Goal: Task Accomplishment & Management: Complete application form

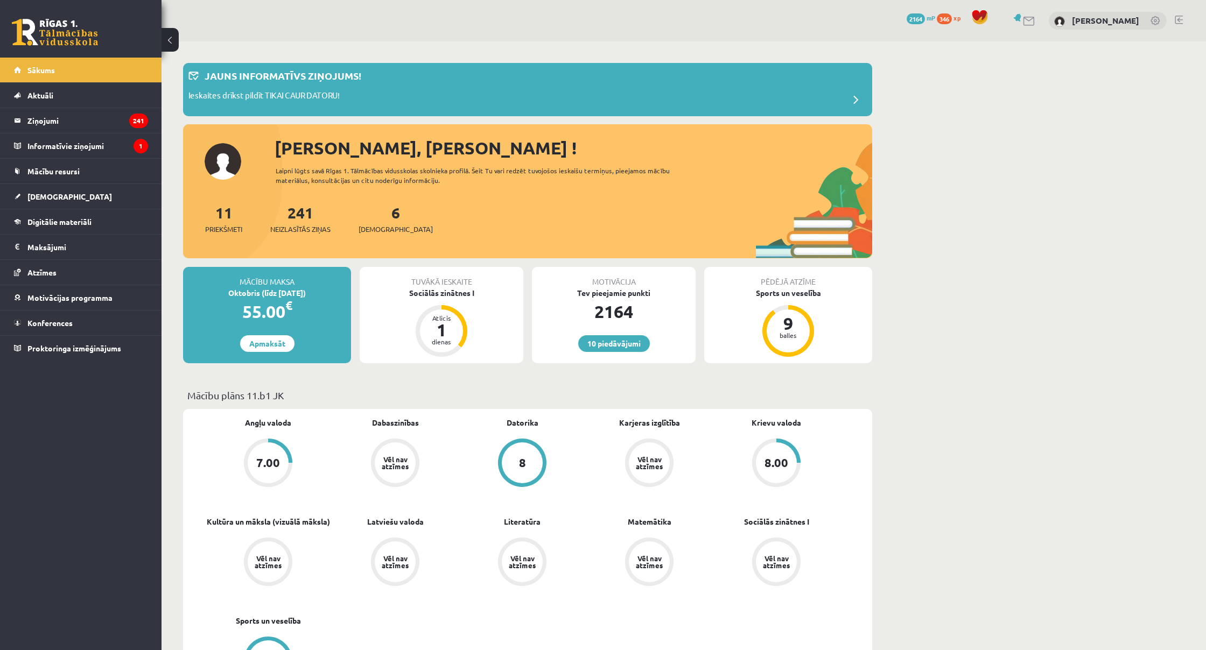
drag, startPoint x: 0, startPoint y: 0, endPoint x: 374, endPoint y: 215, distance: 430.9
click at [374, 215] on div "6 Ieskaites" at bounding box center [395, 217] width 74 height 33
drag, startPoint x: 374, startPoint y: 215, endPoint x: 376, endPoint y: 230, distance: 15.3
click at [376, 230] on span "[DEMOGRAPHIC_DATA]" at bounding box center [395, 229] width 74 height 11
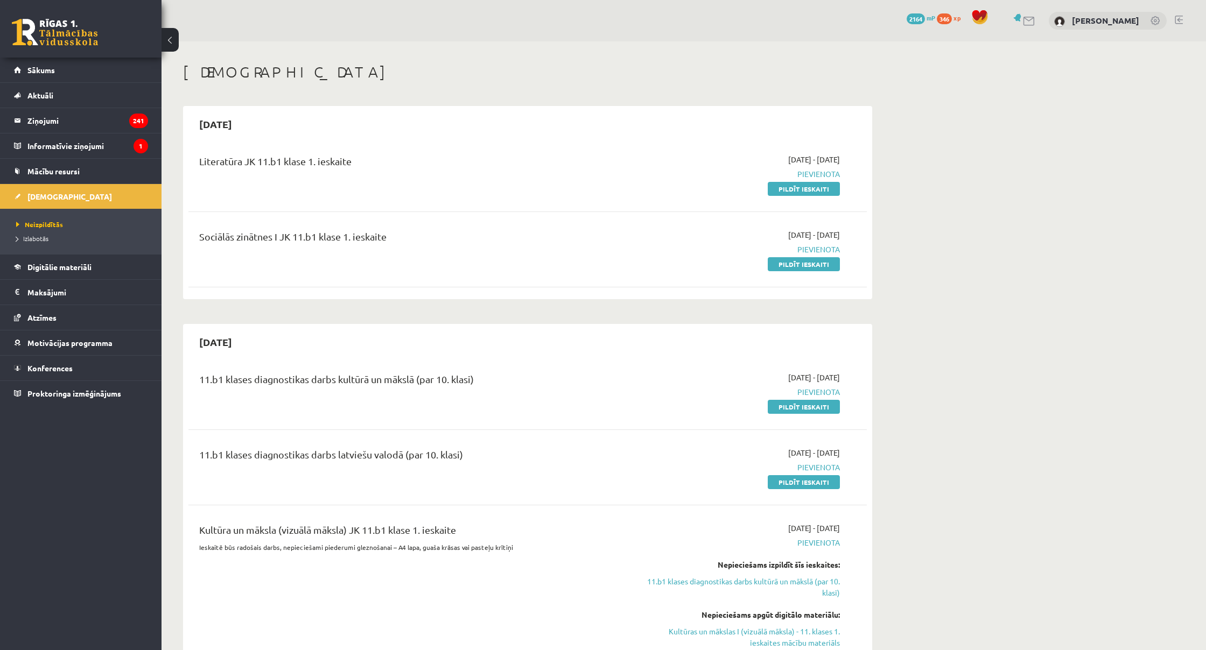
click at [801, 188] on link "Pildīt ieskaiti" at bounding box center [804, 189] width 72 height 14
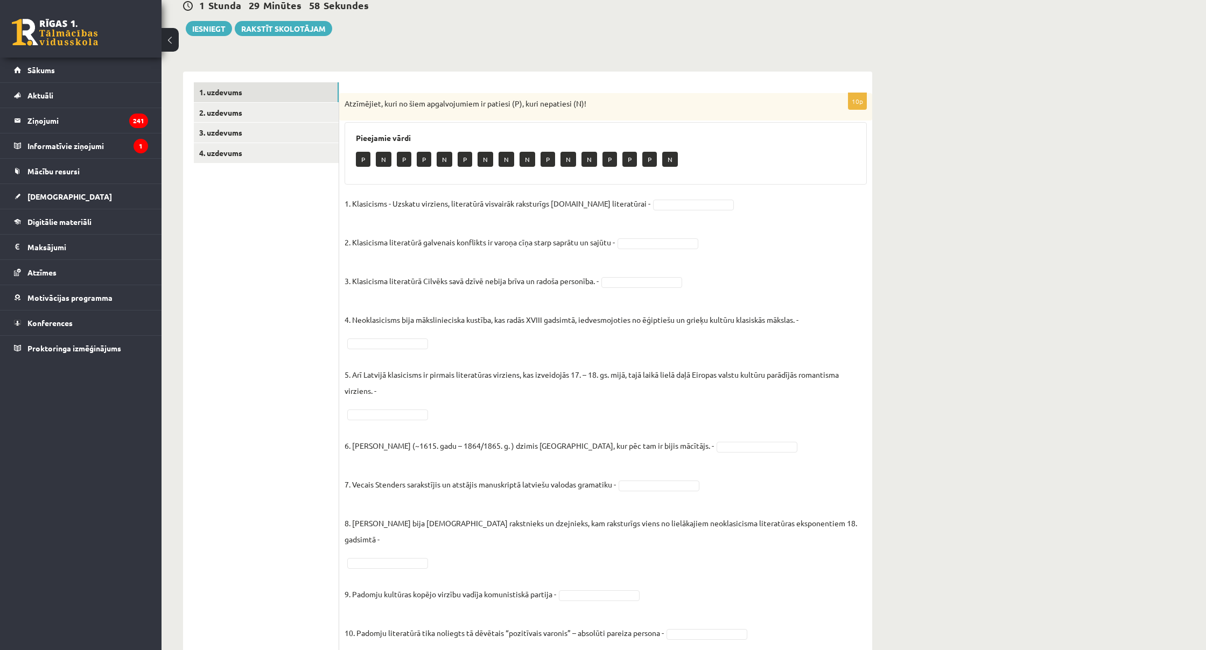
scroll to position [111, 0]
drag, startPoint x: 0, startPoint y: 0, endPoint x: 242, endPoint y: 111, distance: 265.9
click at [242, 111] on link "2. uzdevums" at bounding box center [266, 113] width 145 height 20
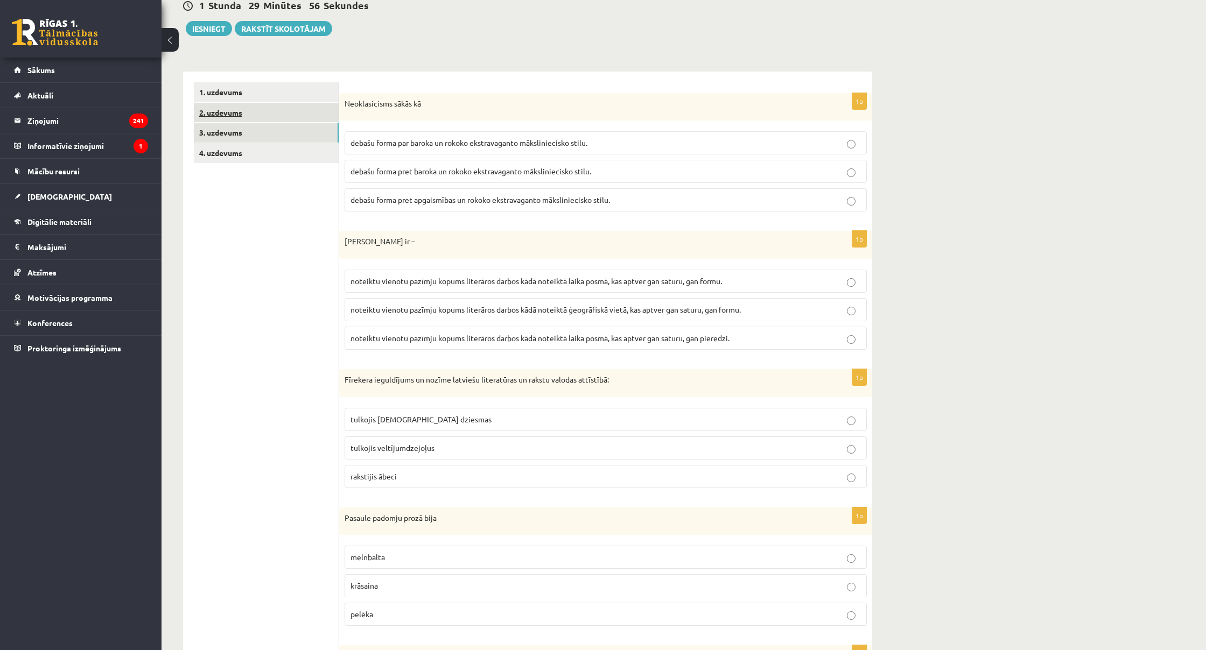
click at [274, 131] on link "3. uzdevums" at bounding box center [266, 133] width 145 height 20
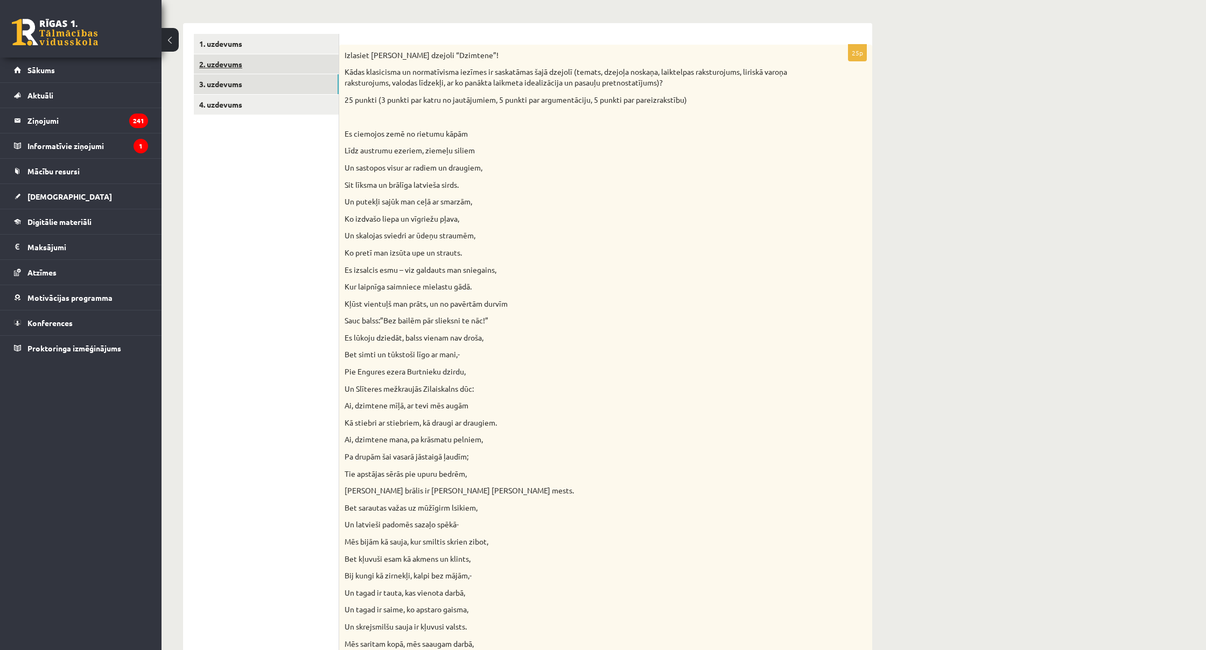
scroll to position [159, 0]
drag, startPoint x: 242, startPoint y: 111, endPoint x: 276, endPoint y: 106, distance: 34.3
click at [276, 106] on link "4. uzdevums" at bounding box center [266, 105] width 145 height 20
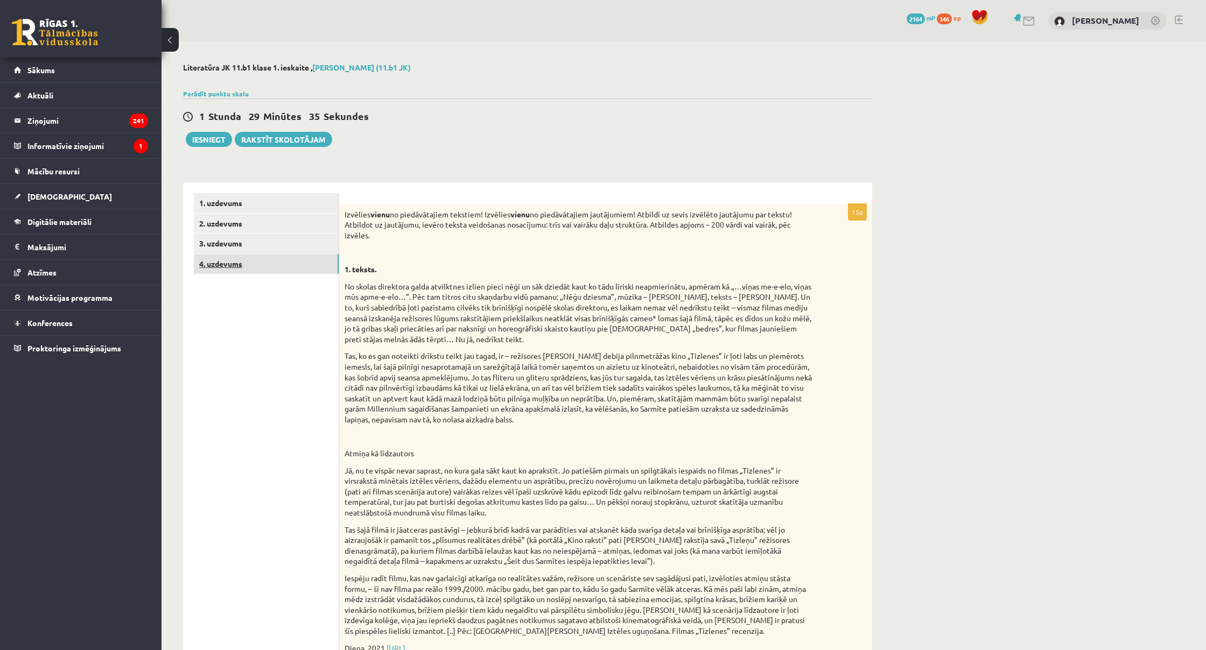
scroll to position [0, 0]
drag, startPoint x: 276, startPoint y: 106, endPoint x: 315, endPoint y: 198, distance: 99.8
click at [315, 198] on link "1. uzdevums" at bounding box center [266, 203] width 145 height 20
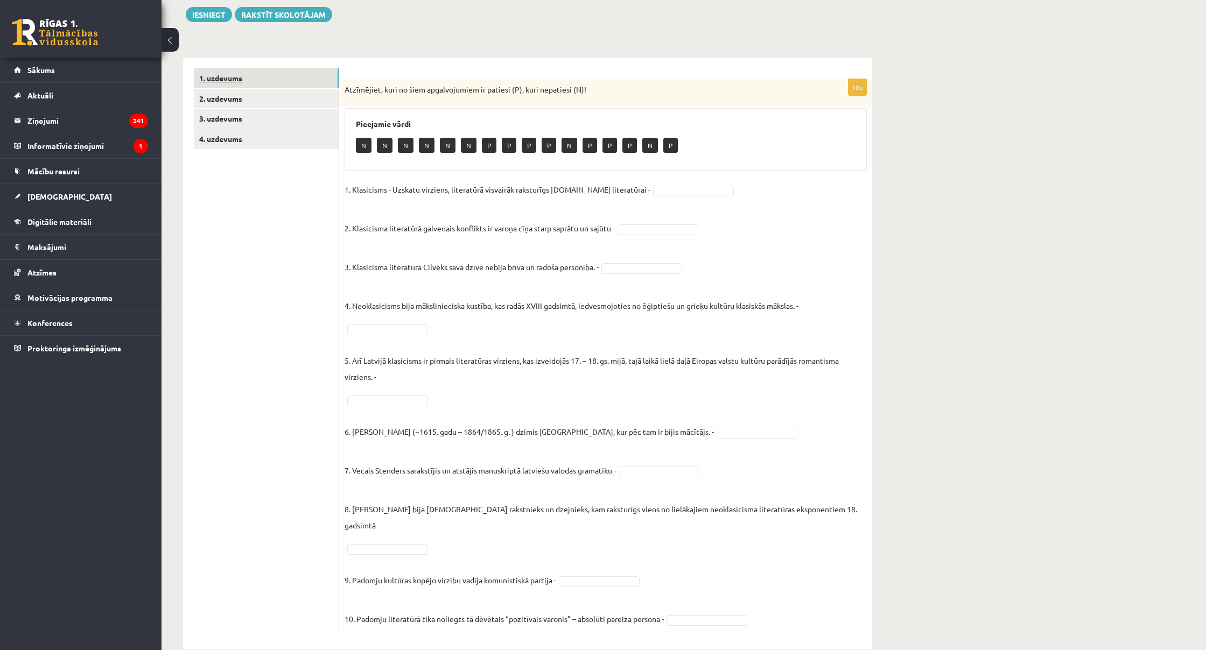
scroll to position [126, 0]
drag, startPoint x: 315, startPoint y: 198, endPoint x: 663, endPoint y: 227, distance: 349.0
drag, startPoint x: 663, startPoint y: 227, endPoint x: 639, endPoint y: 349, distance: 124.5
drag, startPoint x: 639, startPoint y: 349, endPoint x: 631, endPoint y: 313, distance: 37.0
drag, startPoint x: 631, startPoint y: 313, endPoint x: 406, endPoint y: 329, distance: 225.6
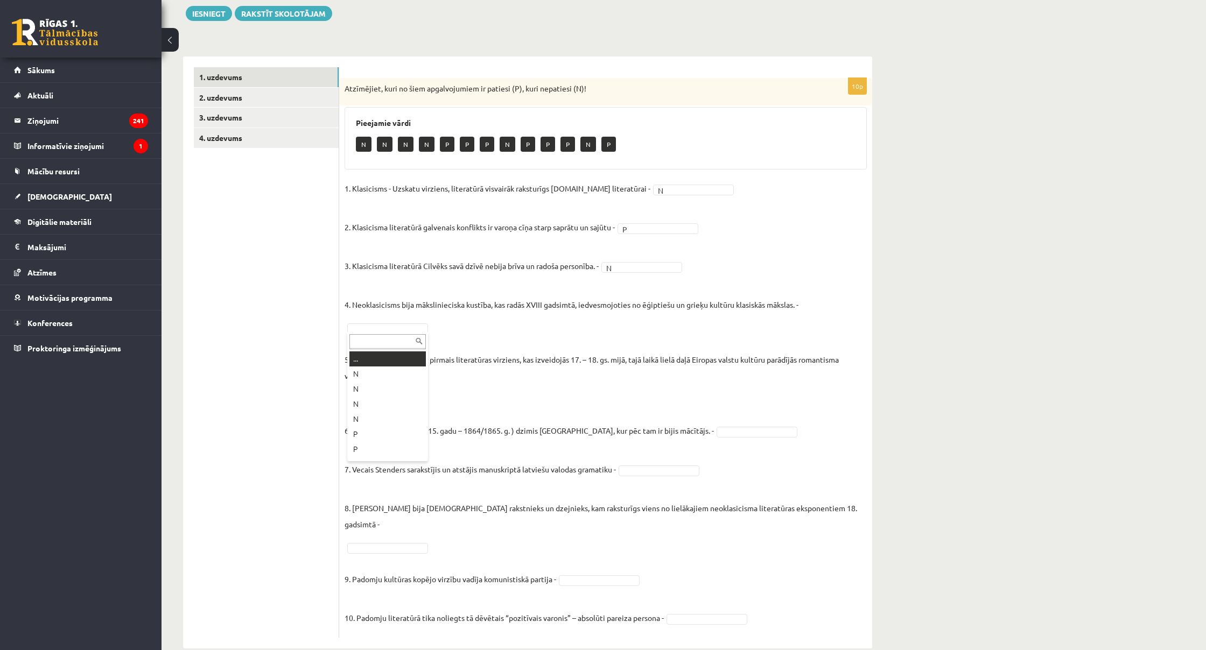
drag, startPoint x: 406, startPoint y: 329, endPoint x: 397, endPoint y: 375, distance: 46.7
drag, startPoint x: 397, startPoint y: 375, endPoint x: 404, endPoint y: 398, distance: 24.0
drag, startPoint x: 404, startPoint y: 398, endPoint x: 393, endPoint y: 454, distance: 56.5
drag, startPoint x: 393, startPoint y: 454, endPoint x: 685, endPoint y: 511, distance: 297.8
drag, startPoint x: 685, startPoint y: 511, endPoint x: 633, endPoint y: 547, distance: 63.8
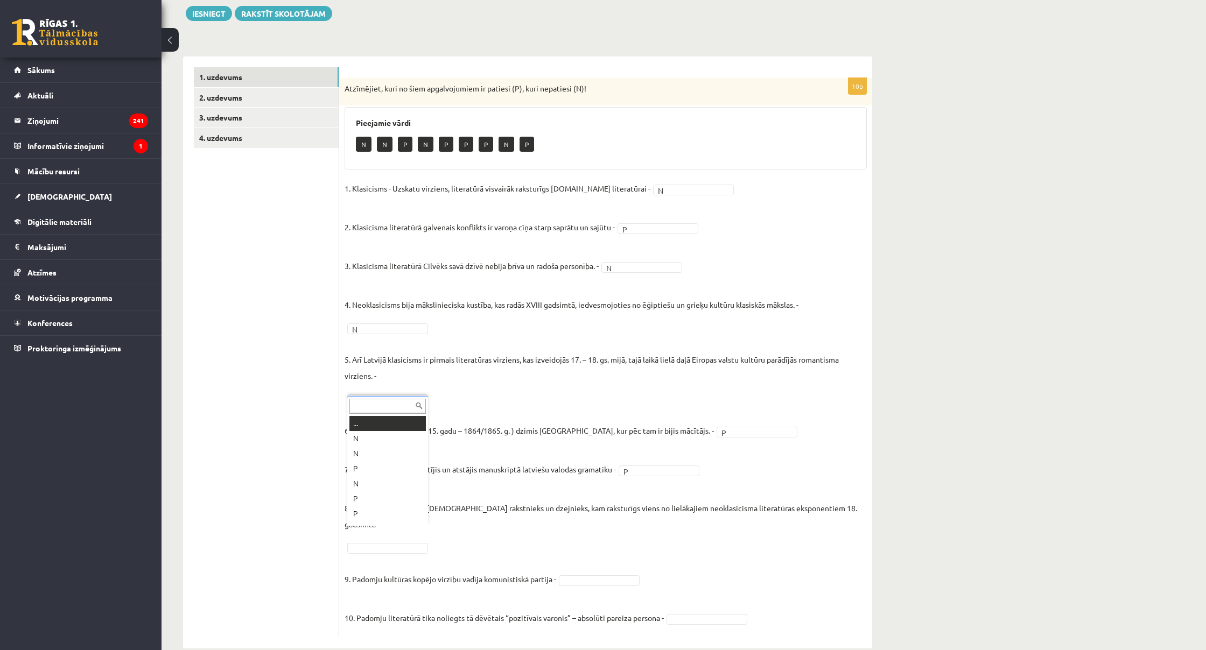
drag, startPoint x: 633, startPoint y: 547, endPoint x: 416, endPoint y: 532, distance: 217.4
drag, startPoint x: 416, startPoint y: 532, endPoint x: 407, endPoint y: 497, distance: 36.6
drag, startPoint x: 407, startPoint y: 497, endPoint x: 579, endPoint y: 565, distance: 184.6
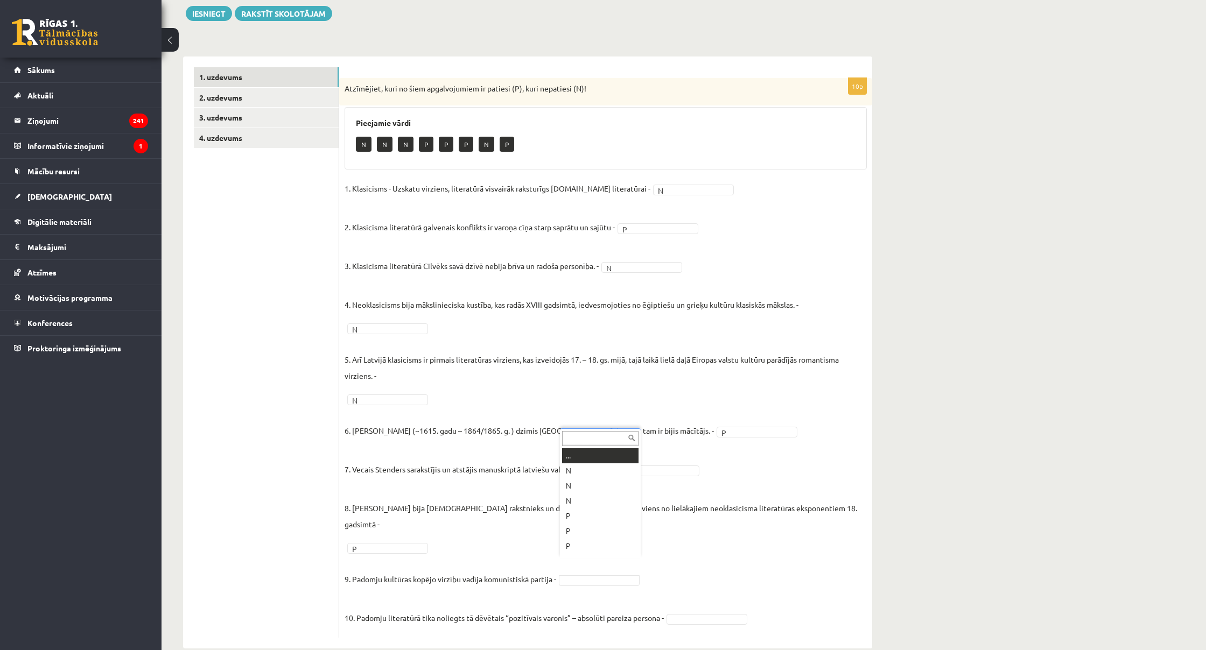
drag, startPoint x: 579, startPoint y: 565, endPoint x: 583, endPoint y: 539, distance: 25.6
drag, startPoint x: 583, startPoint y: 539, endPoint x: 692, endPoint y: 530, distance: 109.7
drag, startPoint x: 692, startPoint y: 530, endPoint x: 252, endPoint y: 93, distance: 619.6
click at [252, 93] on link "2. uzdevums" at bounding box center [266, 98] width 145 height 20
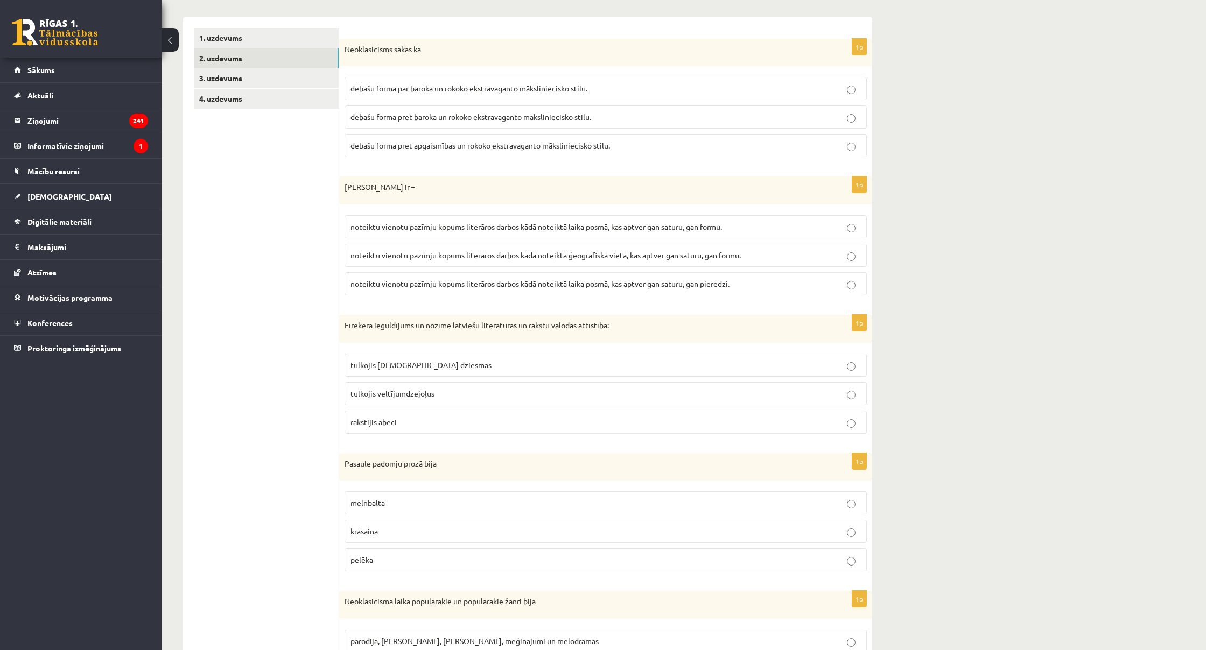
scroll to position [166, 0]
drag, startPoint x: 252, startPoint y: 93, endPoint x: 524, endPoint y: 222, distance: 300.2
click at [524, 222] on span "noteiktu vienotu pazīmju kopums literāros darbos kādā noteiktā laika posmā, kas…" at bounding box center [535, 226] width 371 height 10
click at [828, 223] on p "noteiktu vienotu pazīmju kopums literāros darbos kādā noteiktā laika posmā, kas…" at bounding box center [605, 226] width 510 height 11
drag, startPoint x: 524, startPoint y: 222, endPoint x: 749, endPoint y: 161, distance: 232.9
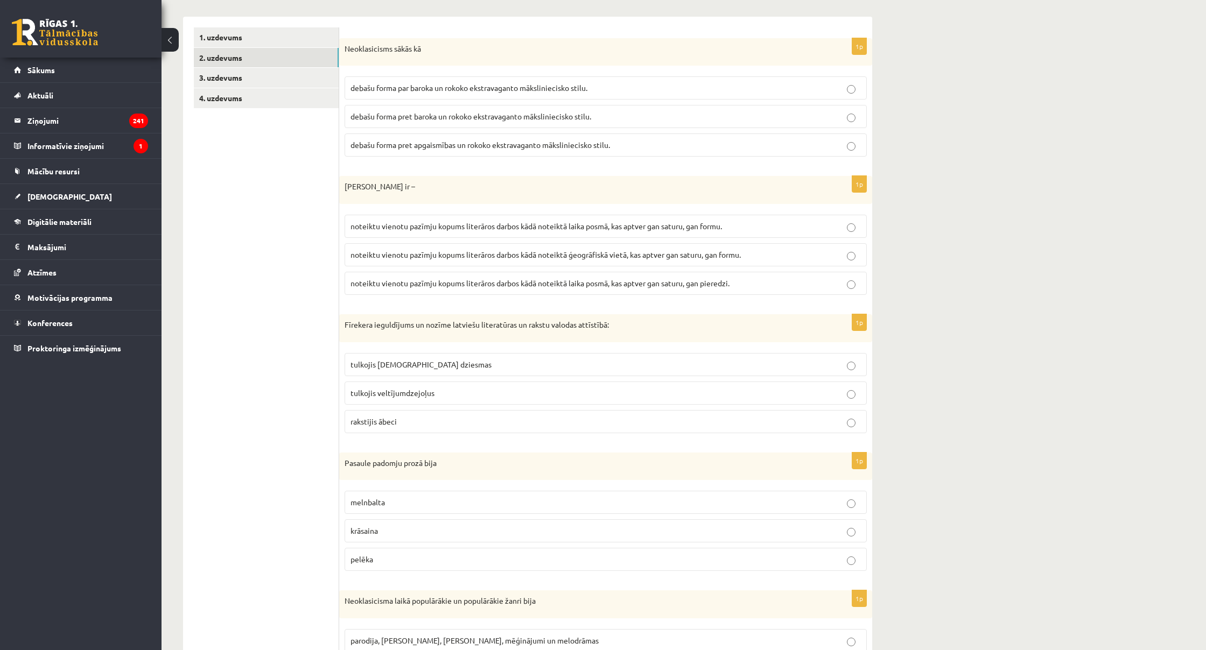
click at [749, 161] on div "1p Neoklasicisms sākās kā debašu forma par baroka un rokoko ekstravaganto māksl…" at bounding box center [605, 102] width 533 height 128
click at [805, 139] on label "debašu forma pret apgaismības un rokoko ekstravaganto māksliniecisko stilu." at bounding box center [605, 144] width 522 height 23
drag, startPoint x: 749, startPoint y: 161, endPoint x: 805, endPoint y: 139, distance: 60.9
click at [805, 139] on label "debašu forma pret apgaismības un rokoko ekstravaganto māksliniecisko stilu." at bounding box center [605, 144] width 522 height 23
click at [805, 122] on label "debašu forma pret baroka un rokoko ekstravaganto māksliniecisko stilu." at bounding box center [605, 116] width 522 height 23
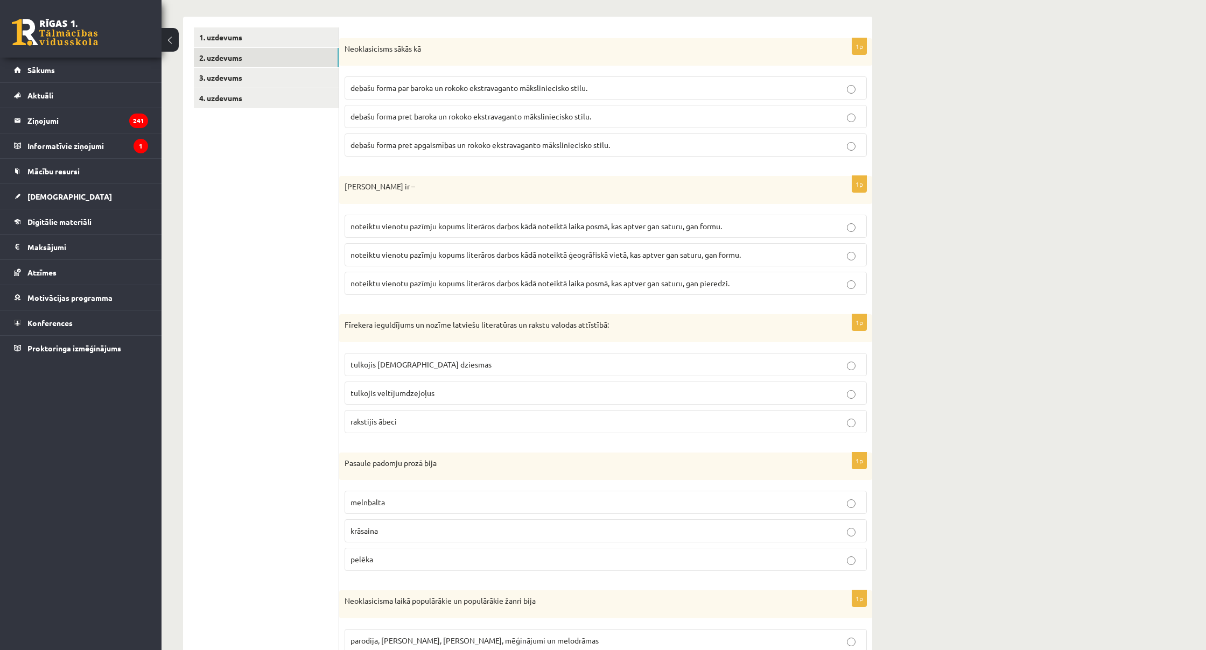
click at [753, 119] on p "debašu forma pret baroka un rokoko ekstravaganto māksliniecisko stilu." at bounding box center [605, 116] width 510 height 11
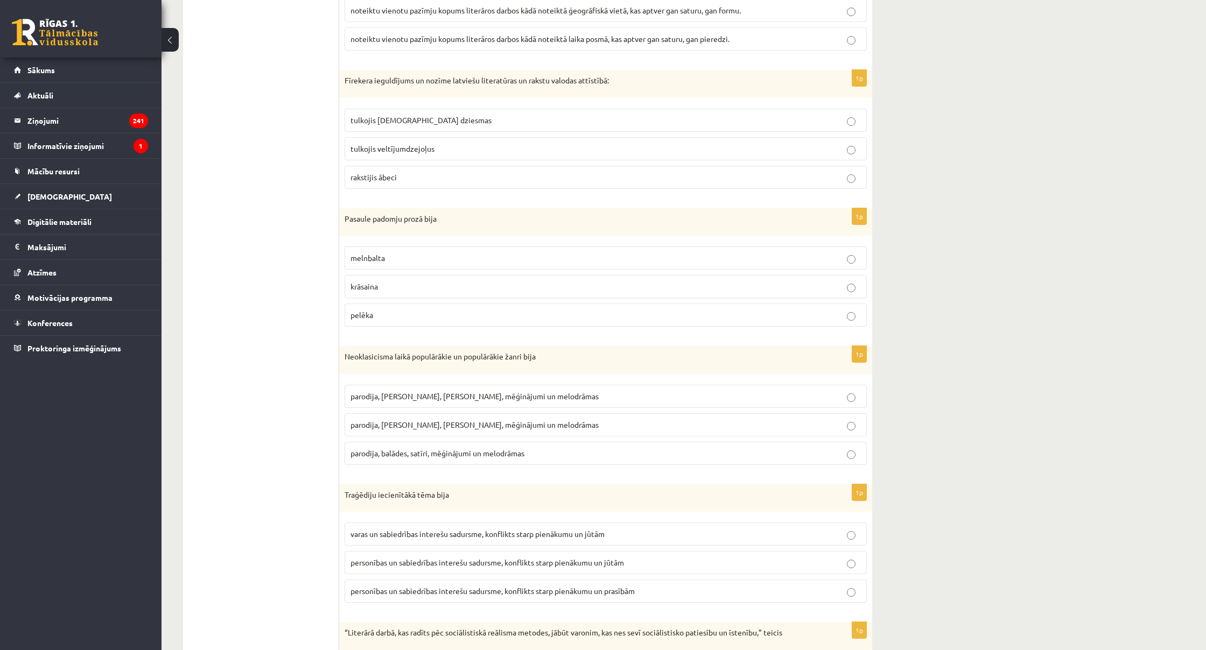
scroll to position [426, 0]
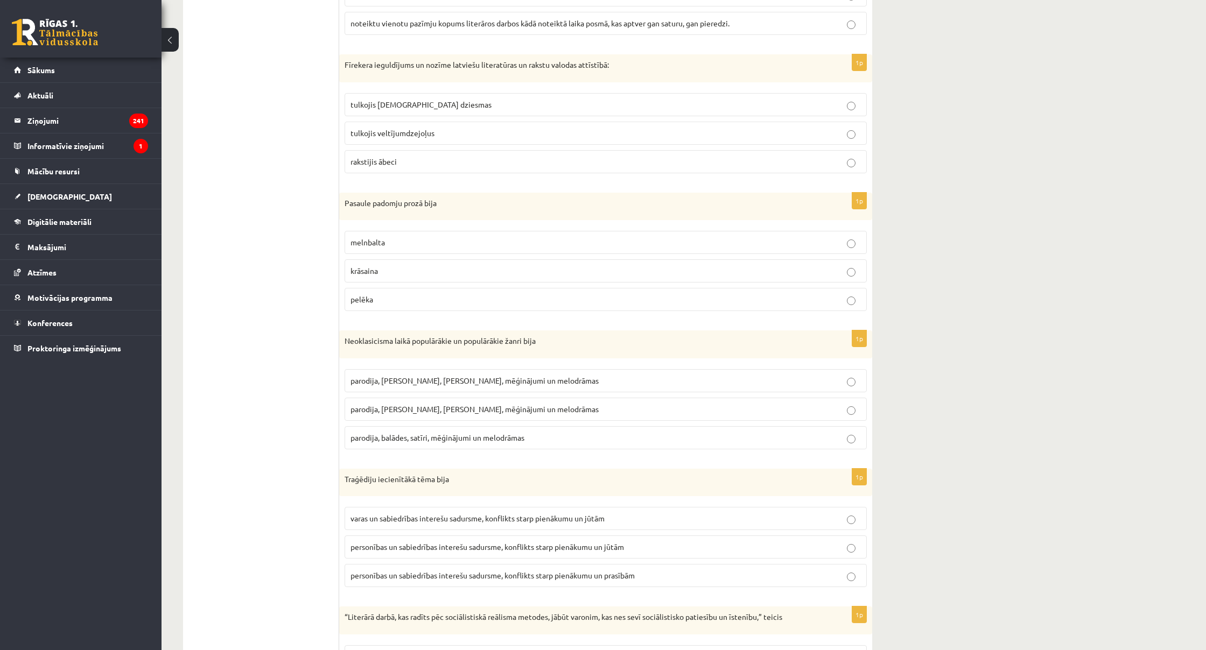
click at [520, 94] on label "tulkojis baznīcas dziesmas" at bounding box center [605, 104] width 522 height 23
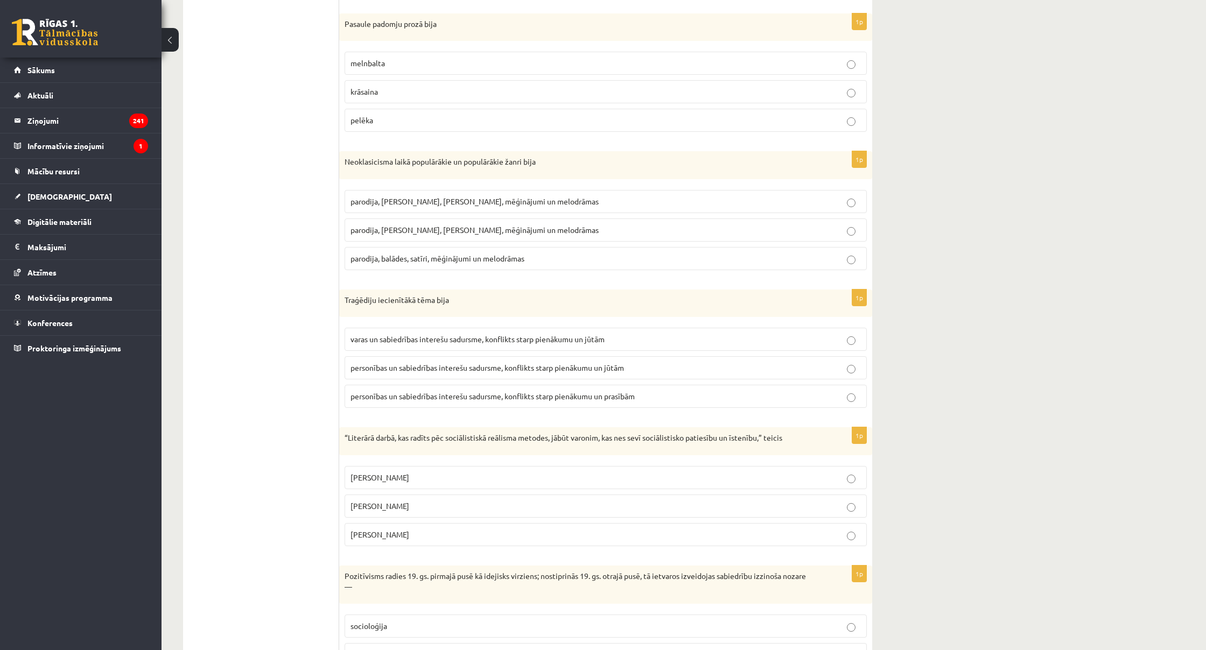
scroll to position [605, 0]
drag, startPoint x: 805, startPoint y: 139, endPoint x: 802, endPoint y: 60, distance: 79.2
click at [802, 60] on p "melnbalta" at bounding box center [605, 63] width 510 height 11
drag, startPoint x: 802, startPoint y: 60, endPoint x: 538, endPoint y: 228, distance: 312.7
click at [538, 228] on p "parodija, odas, satīri, mēģinājumi un melodrāmas" at bounding box center [605, 229] width 510 height 11
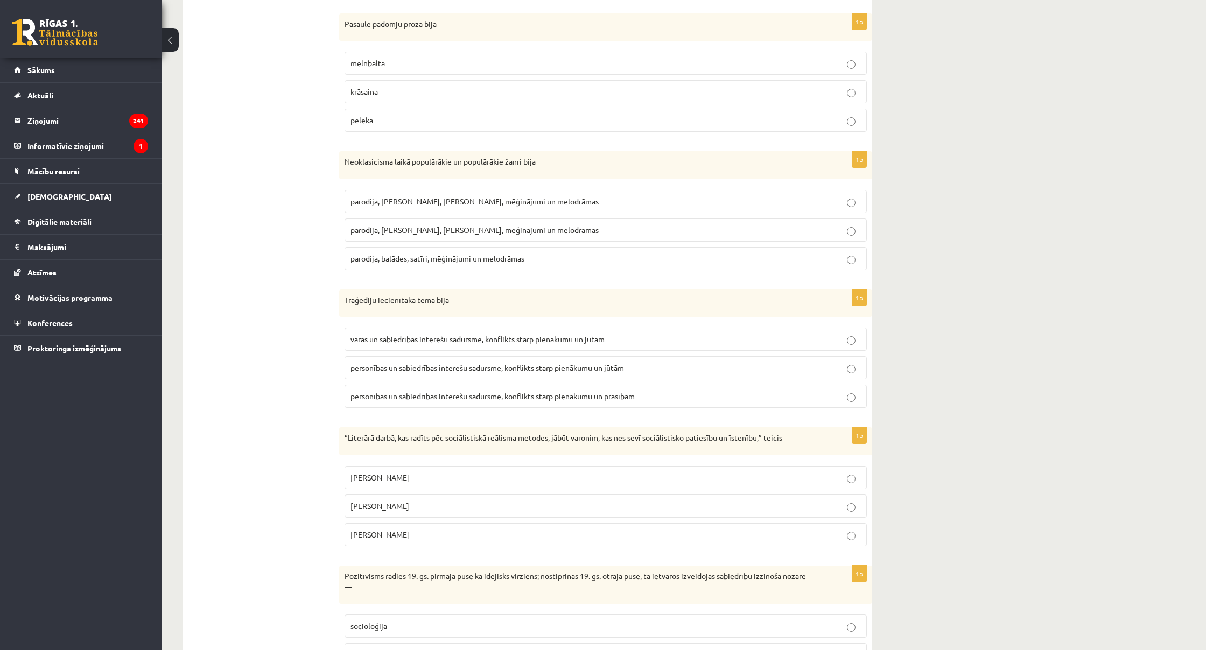
click at [624, 363] on span "personības un sabiedrības interešu sadursme, konflikts starp pienākumu un jūtām" at bounding box center [486, 368] width 273 height 10
drag, startPoint x: 538, startPoint y: 228, endPoint x: 534, endPoint y: 531, distance: 303.6
click at [534, 531] on p "Andrejs Upīts" at bounding box center [605, 534] width 510 height 11
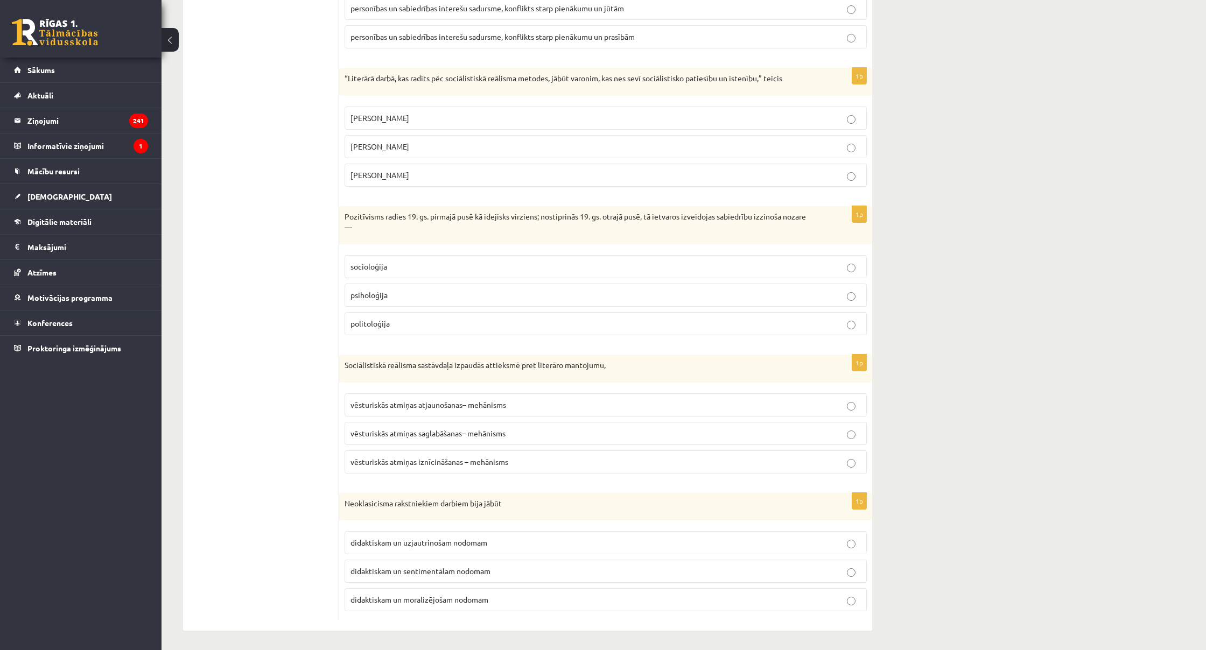
scroll to position [964, 0]
drag, startPoint x: 534, startPoint y: 531, endPoint x: 494, endPoint y: 266, distance: 268.0
click at [494, 266] on p "socioloģija" at bounding box center [605, 267] width 510 height 11
click at [502, 395] on label "vēsturiskās atmiņas atjaunošanas– mehānisms" at bounding box center [605, 405] width 522 height 23
drag, startPoint x: 494, startPoint y: 266, endPoint x: 508, endPoint y: 598, distance: 331.8
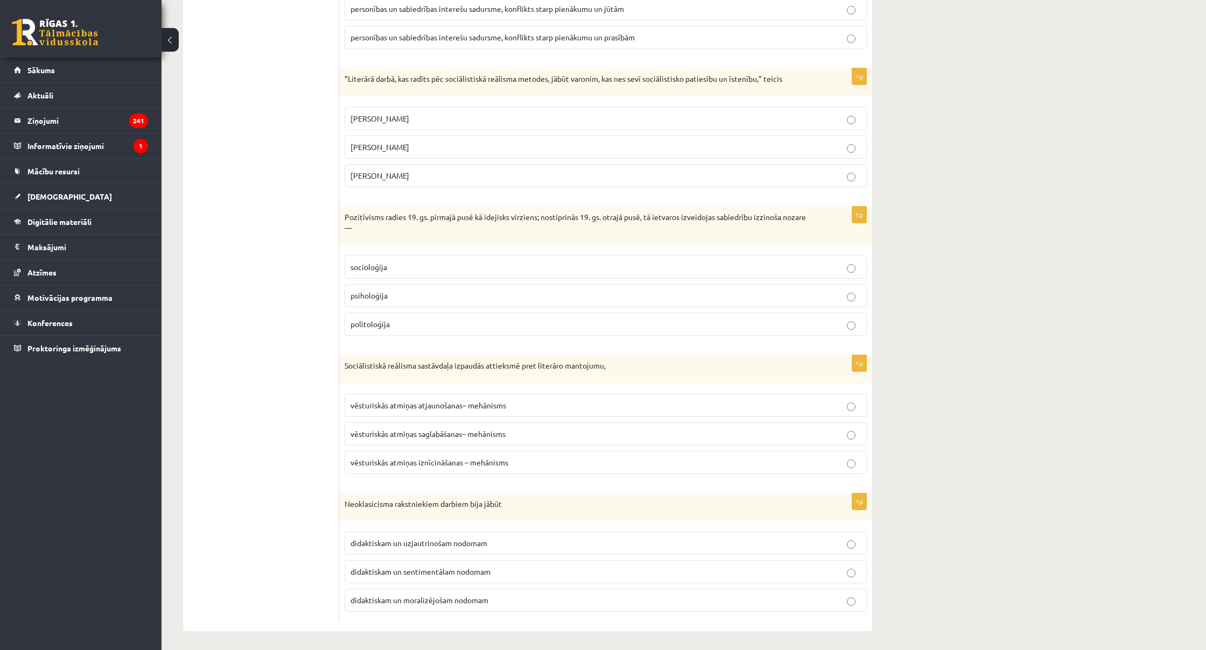
click at [508, 598] on p "didaktiskam un moralizējošam nodomam" at bounding box center [605, 600] width 510 height 11
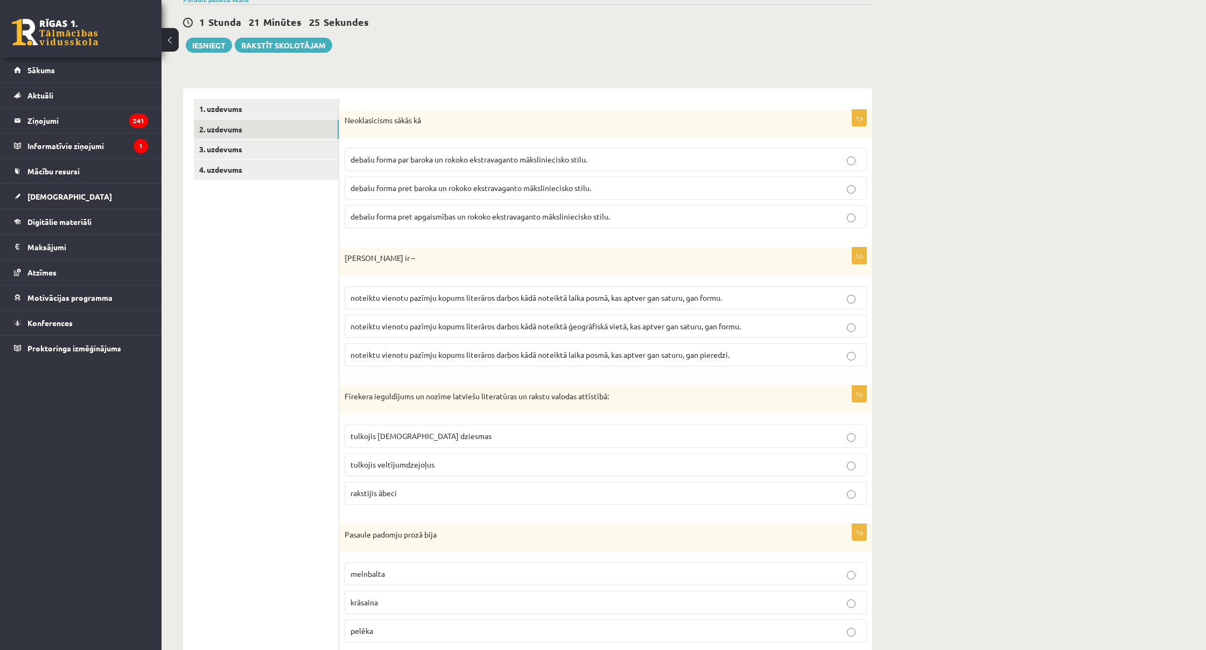
scroll to position [95, 0]
click at [287, 143] on link "3. uzdevums" at bounding box center [266, 149] width 145 height 20
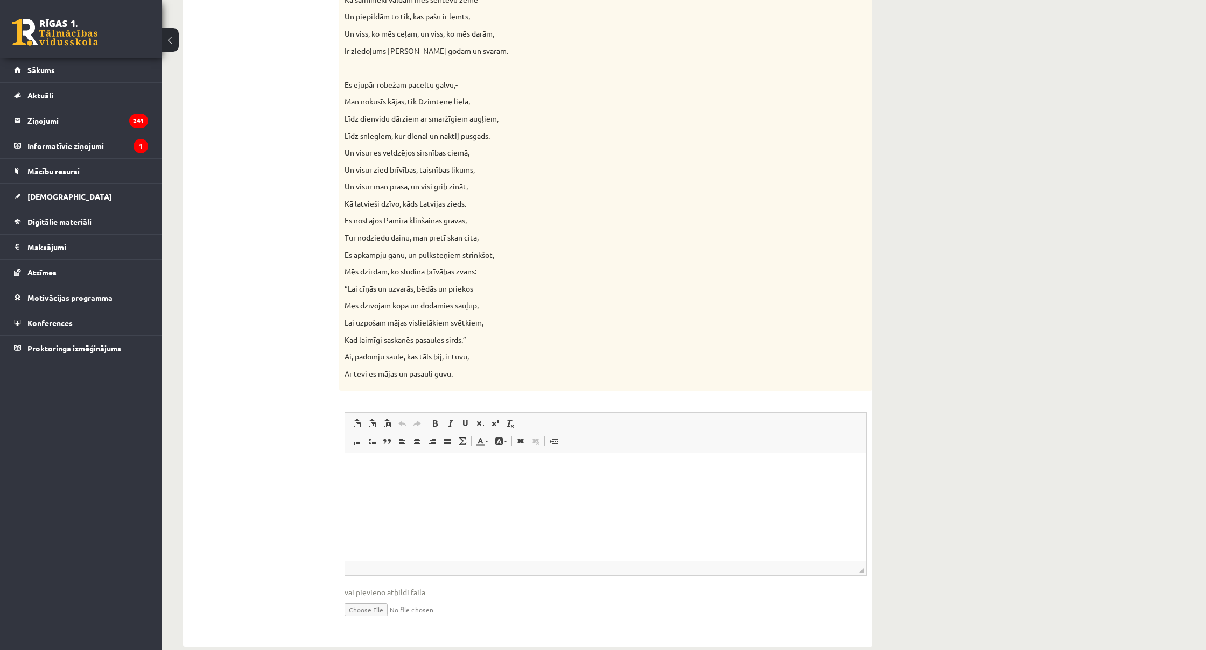
scroll to position [837, 0]
drag, startPoint x: 853, startPoint y: 1052, endPoint x: 485, endPoint y: 461, distance: 695.5
click at [485, 461] on html at bounding box center [605, 470] width 521 height 33
click at [403, 463] on html at bounding box center [605, 470] width 521 height 33
drag, startPoint x: 485, startPoint y: 461, endPoint x: 430, endPoint y: 473, distance: 56.2
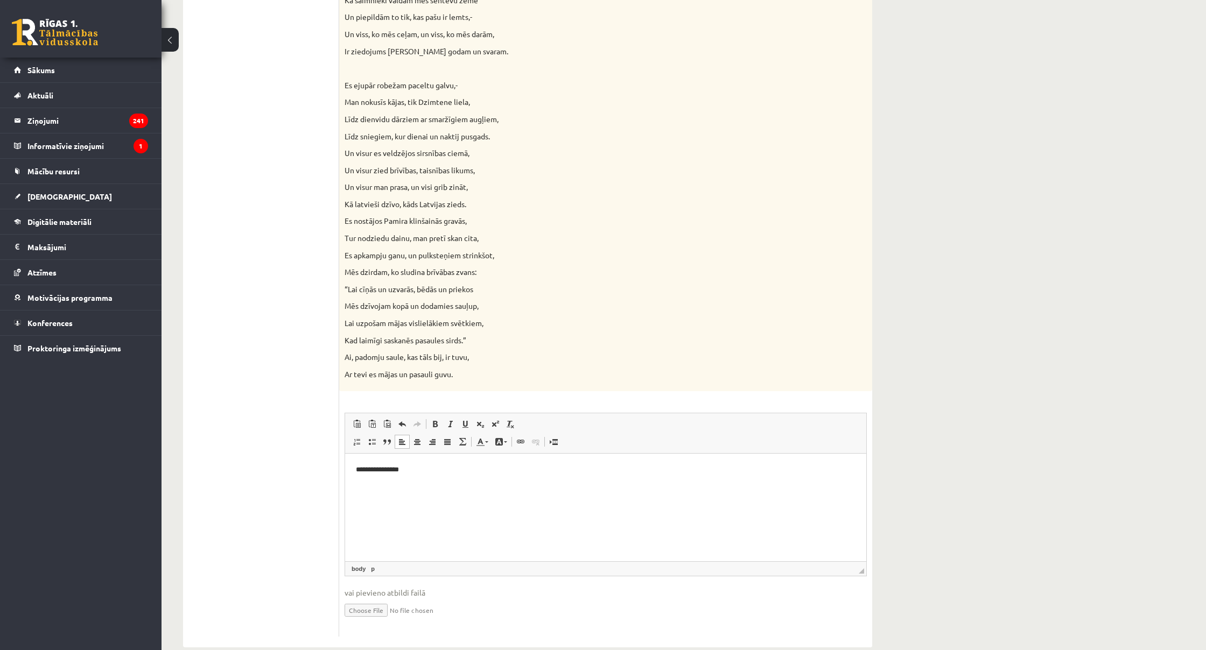
click at [430, 473] on p "**********" at bounding box center [605, 469] width 499 height 11
drag, startPoint x: 430, startPoint y: 473, endPoint x: 420, endPoint y: 468, distance: 11.3
click at [420, 468] on p "**********" at bounding box center [605, 469] width 499 height 11
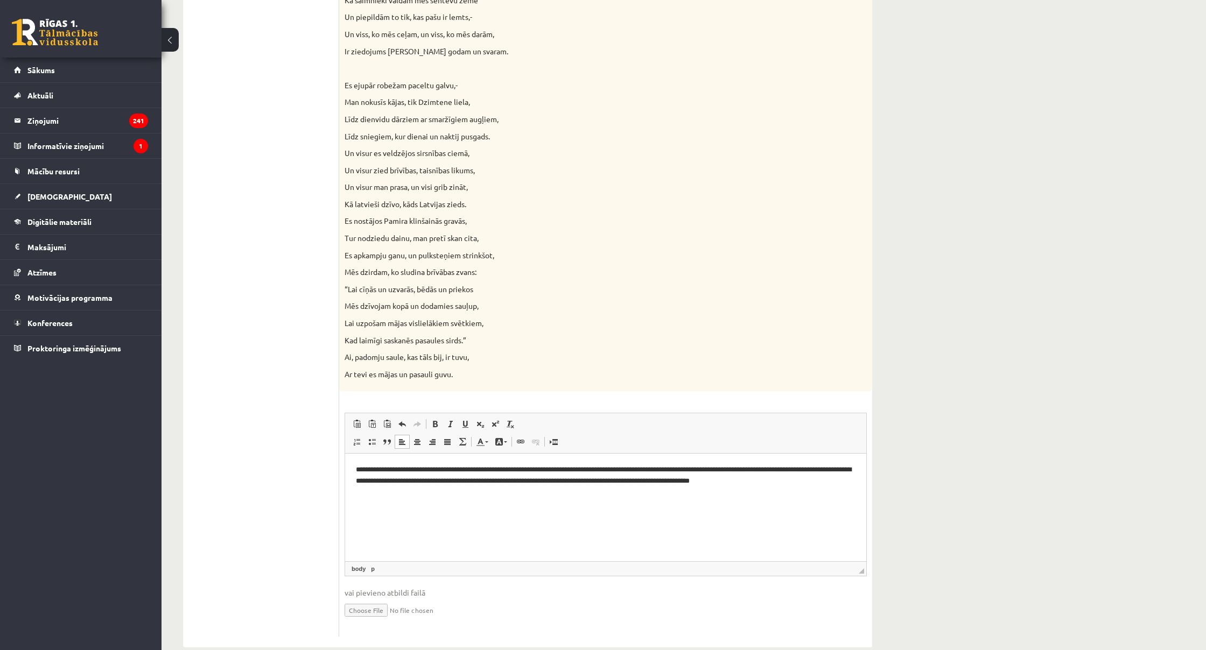
drag, startPoint x: 420, startPoint y: 468, endPoint x: 768, endPoint y: 480, distance: 347.9
click at [768, 480] on p "**********" at bounding box center [605, 475] width 499 height 22
drag, startPoint x: 768, startPoint y: 480, endPoint x: 462, endPoint y: 491, distance: 305.9
click at [462, 491] on p "**********" at bounding box center [605, 480] width 499 height 32
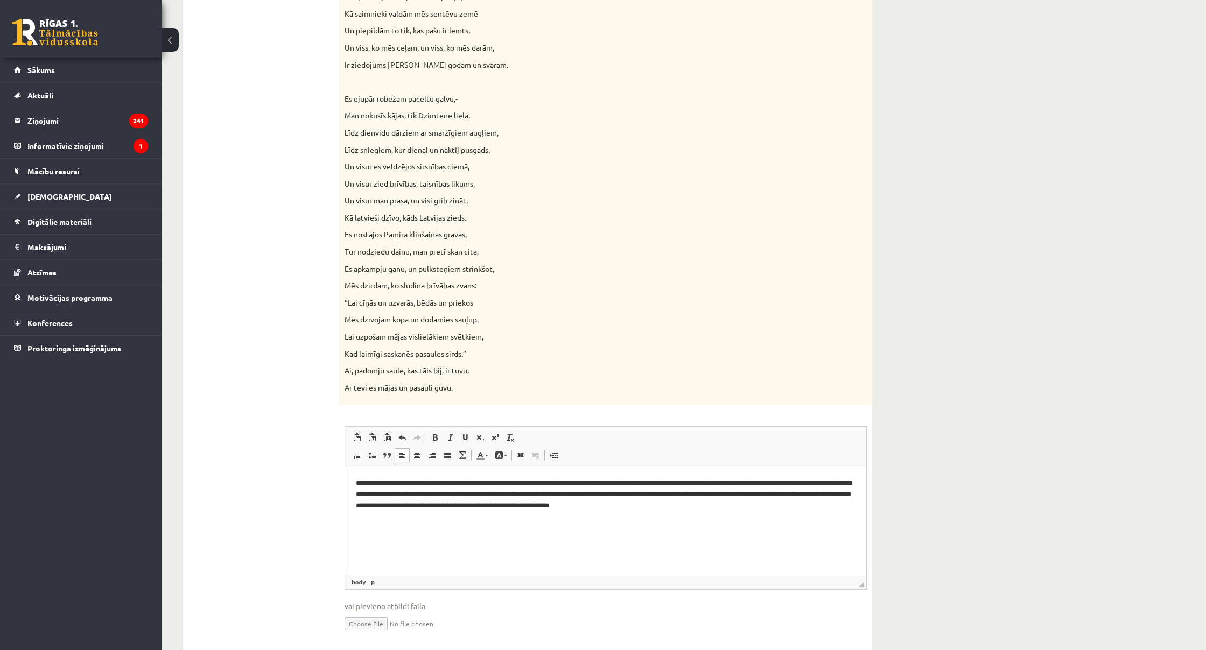
scroll to position [830, 0]
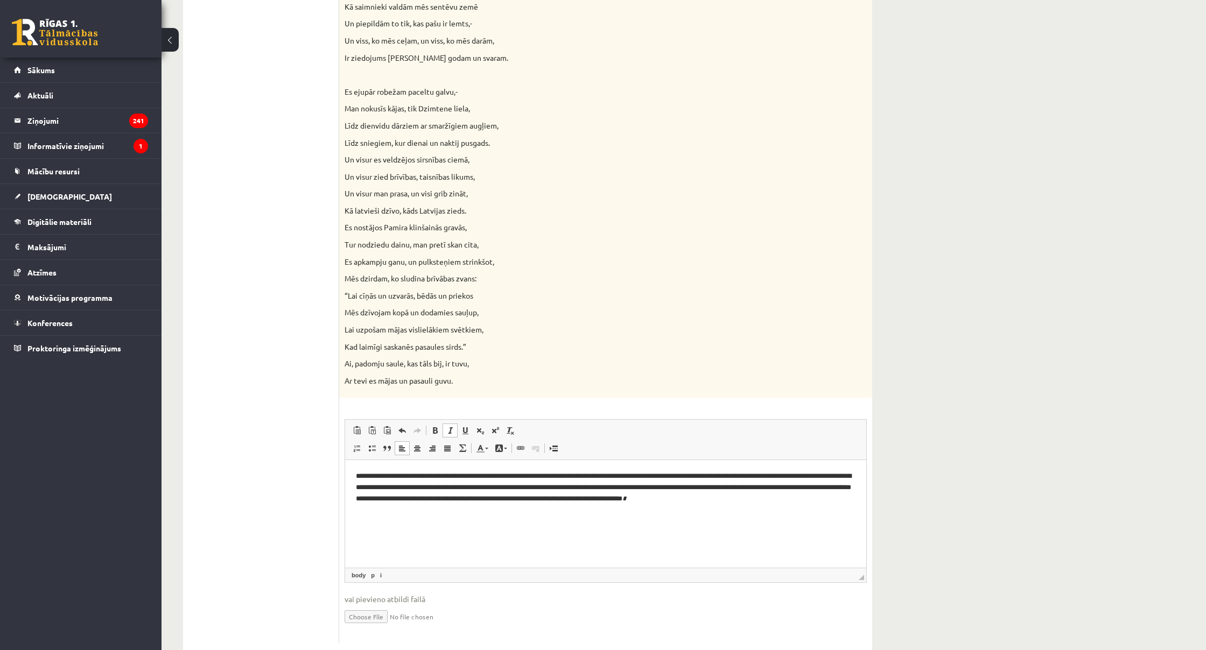
click at [449, 426] on span at bounding box center [450, 430] width 9 height 9
drag, startPoint x: 117, startPoint y: 37, endPoint x: 450, endPoint y: 411, distance: 500.5
click at [450, 426] on span at bounding box center [450, 430] width 9 height 9
click at [437, 426] on span at bounding box center [435, 430] width 9 height 9
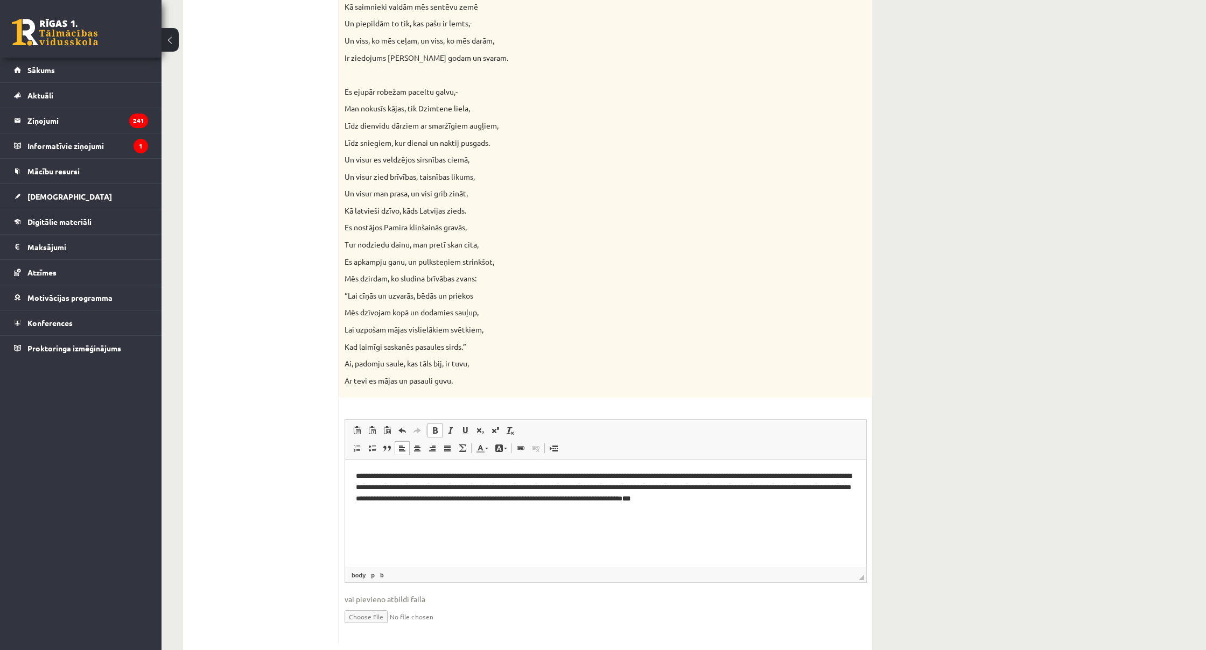
drag, startPoint x: 450, startPoint y: 411, endPoint x: 441, endPoint y: 414, distance: 9.7
click at [441, 424] on link "Полужирный Комбинация клавиш Command+B" at bounding box center [434, 431] width 15 height 14
drag, startPoint x: 786, startPoint y: 874, endPoint x: 450, endPoint y: 515, distance: 491.6
click at [450, 515] on html "**********" at bounding box center [605, 492] width 521 height 65
click at [489, 509] on p "**********" at bounding box center [605, 492] width 499 height 43
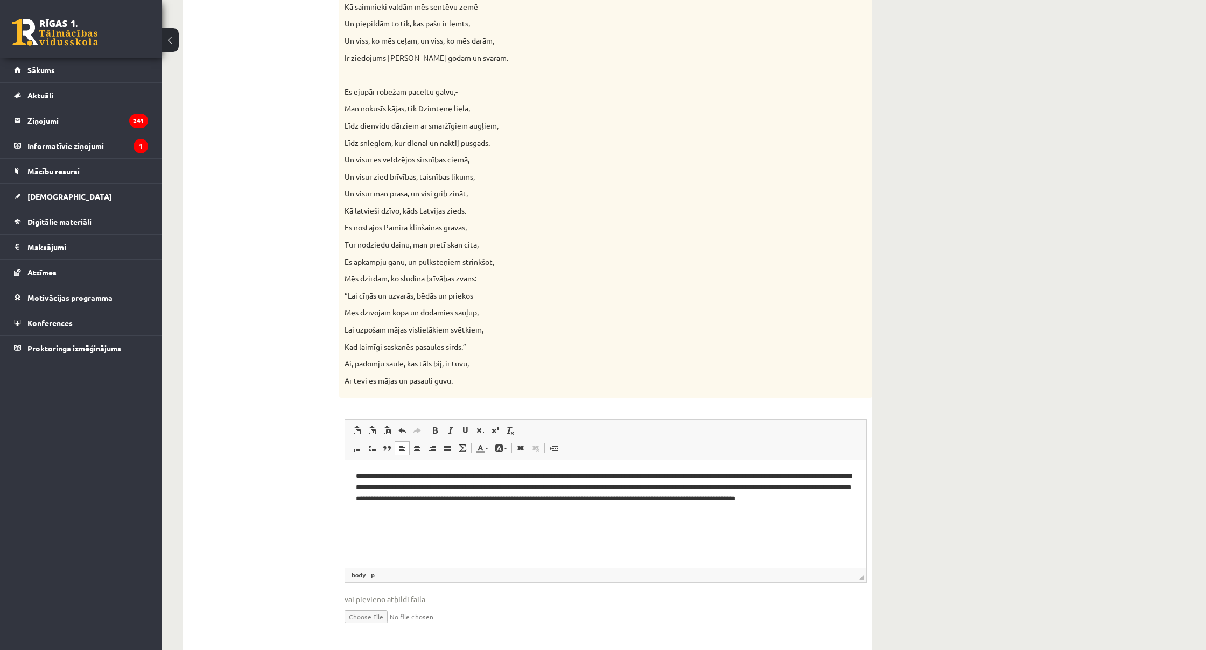
click at [521, 507] on p "**********" at bounding box center [605, 492] width 499 height 43
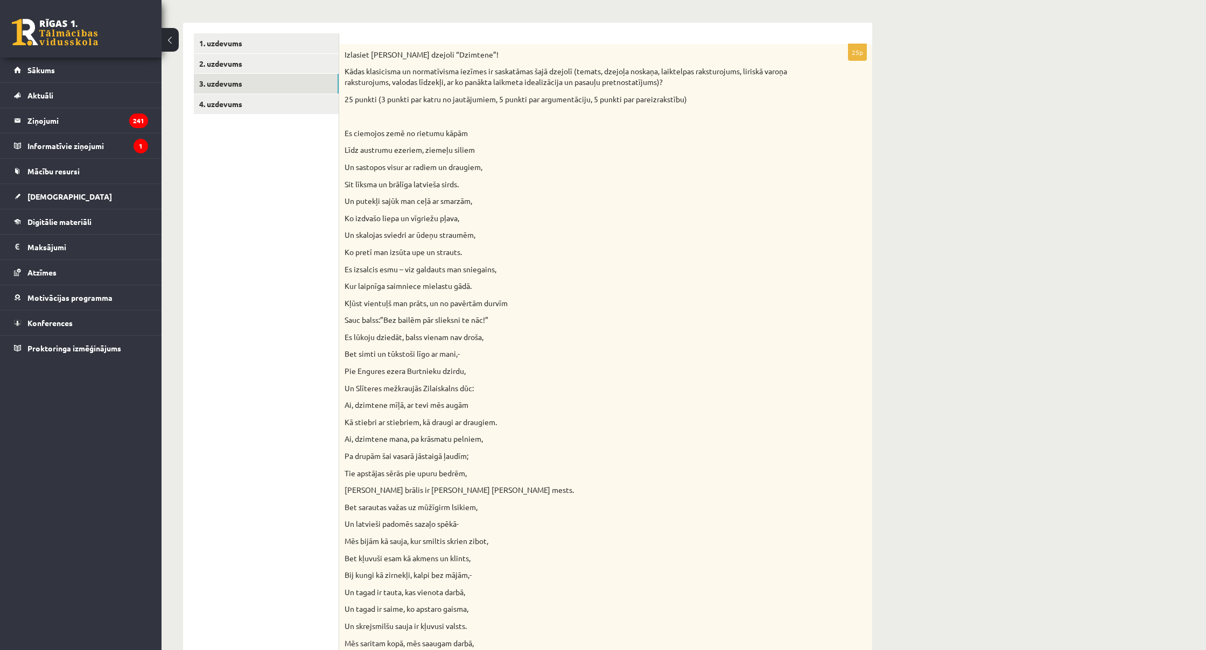
scroll to position [160, 0]
drag, startPoint x: 105, startPoint y: 55, endPoint x: 292, endPoint y: 101, distance: 192.9
click at [292, 101] on link "4. uzdevums" at bounding box center [266, 104] width 145 height 20
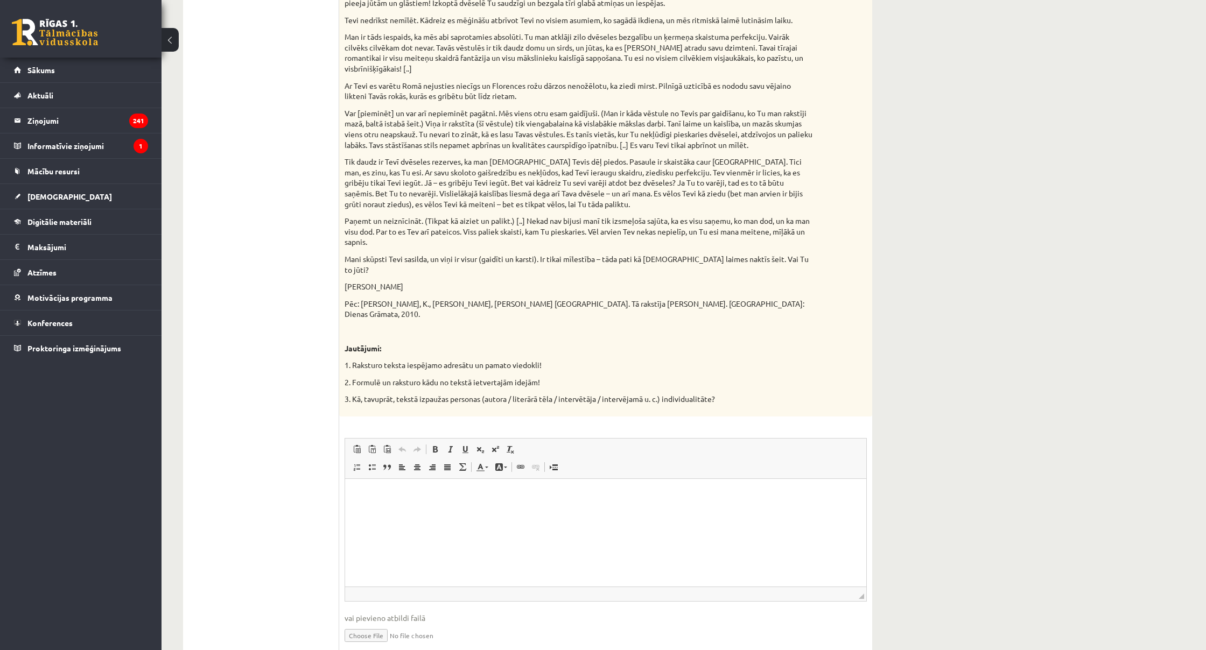
scroll to position [806, 0]
drag, startPoint x: 637, startPoint y: 580, endPoint x: 639, endPoint y: 496, distance: 84.5
click at [639, 496] on p "Визуальный текстовый редактор, wiswyg-editor-user-answer-47433853594820" at bounding box center [605, 495] width 499 height 11
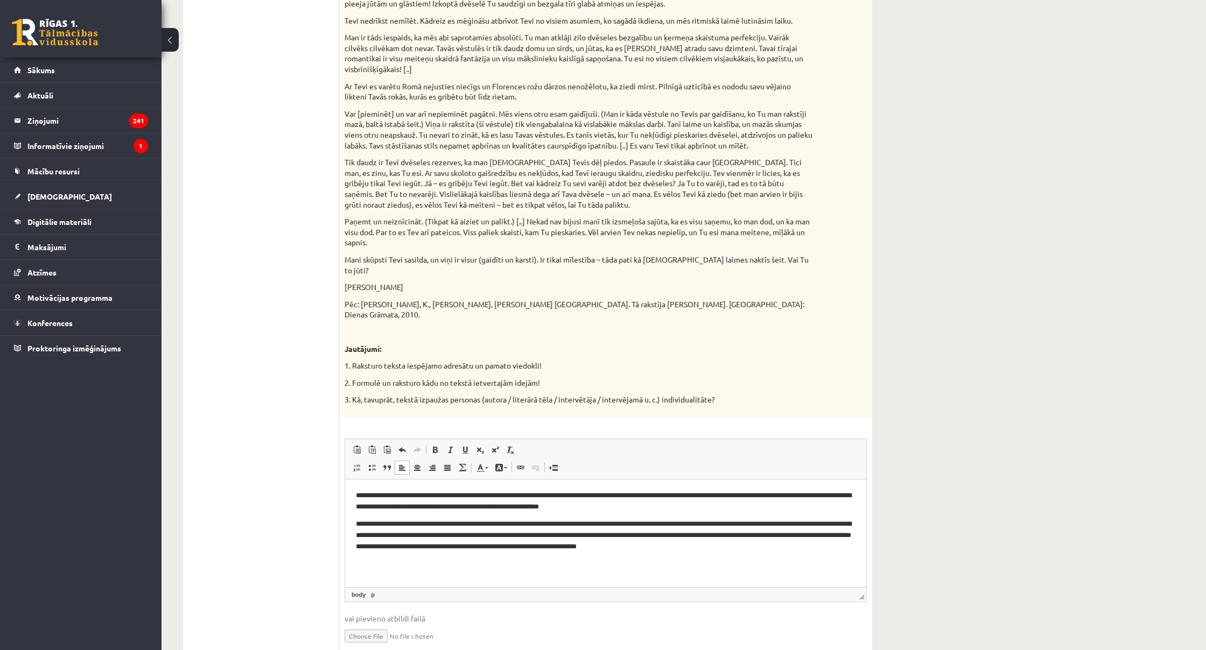
drag, startPoint x: 639, startPoint y: 496, endPoint x: 699, endPoint y: 545, distance: 77.6
click at [699, 545] on p "**********" at bounding box center [605, 534] width 499 height 32
drag, startPoint x: 699, startPoint y: 545, endPoint x: 721, endPoint y: 546, distance: 21.5
click at [721, 546] on p "**********" at bounding box center [605, 534] width 499 height 32
drag, startPoint x: 721, startPoint y: 546, endPoint x: 545, endPoint y: 555, distance: 175.7
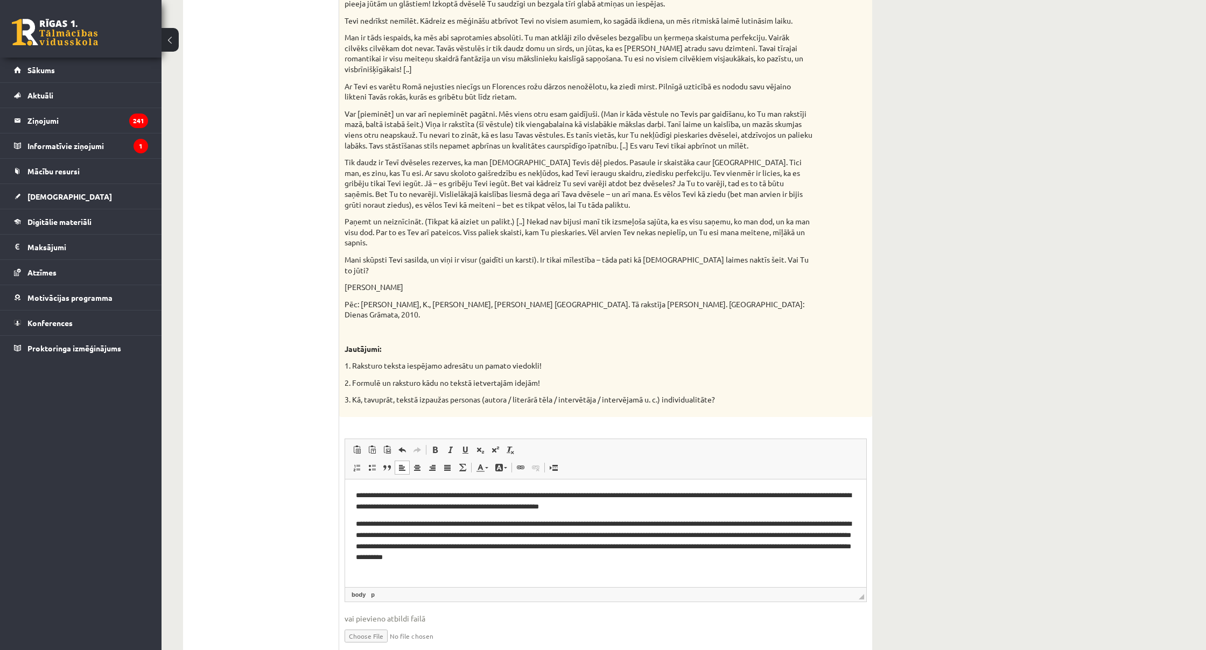
click at [545, 555] on p "**********" at bounding box center [605, 539] width 499 height 43
click at [583, 557] on p "**********" at bounding box center [605, 539] width 499 height 43
click at [356, 522] on p "**********" at bounding box center [605, 544] width 499 height 54
drag, startPoint x: 545, startPoint y: 555, endPoint x: 356, endPoint y: 494, distance: 199.3
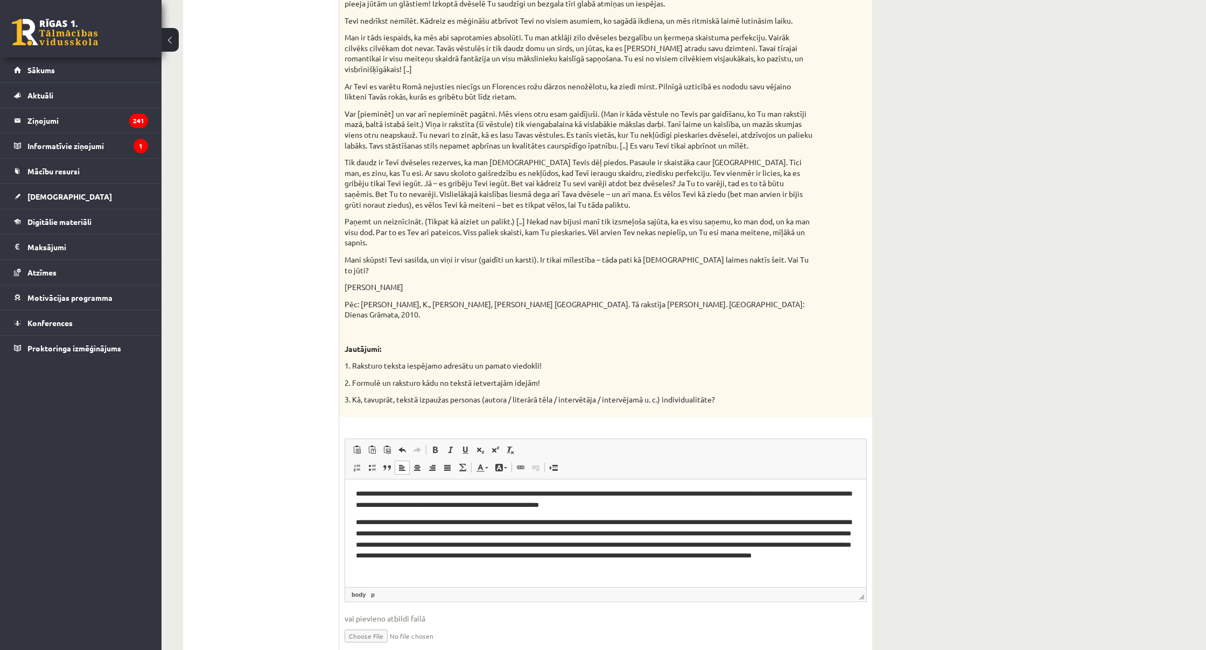
click at [356, 494] on p "**********" at bounding box center [605, 499] width 499 height 22
drag, startPoint x: 356, startPoint y: 494, endPoint x: 426, endPoint y: 571, distance: 104.0
click at [426, 571] on body "**********" at bounding box center [605, 538] width 499 height 100
click at [426, 574] on body "**********" at bounding box center [605, 538] width 499 height 100
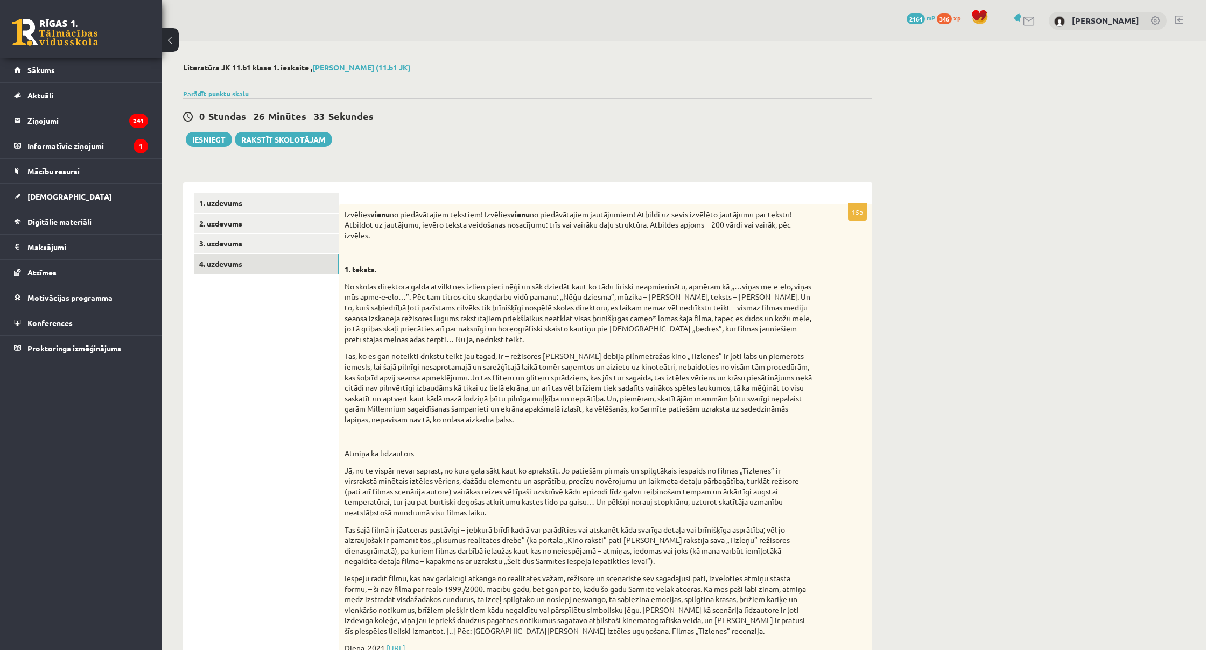
scroll to position [0, 0]
drag, startPoint x: 81, startPoint y: 95, endPoint x: 307, endPoint y: 201, distance: 249.7
click at [307, 201] on link "1. uzdevums" at bounding box center [266, 203] width 145 height 20
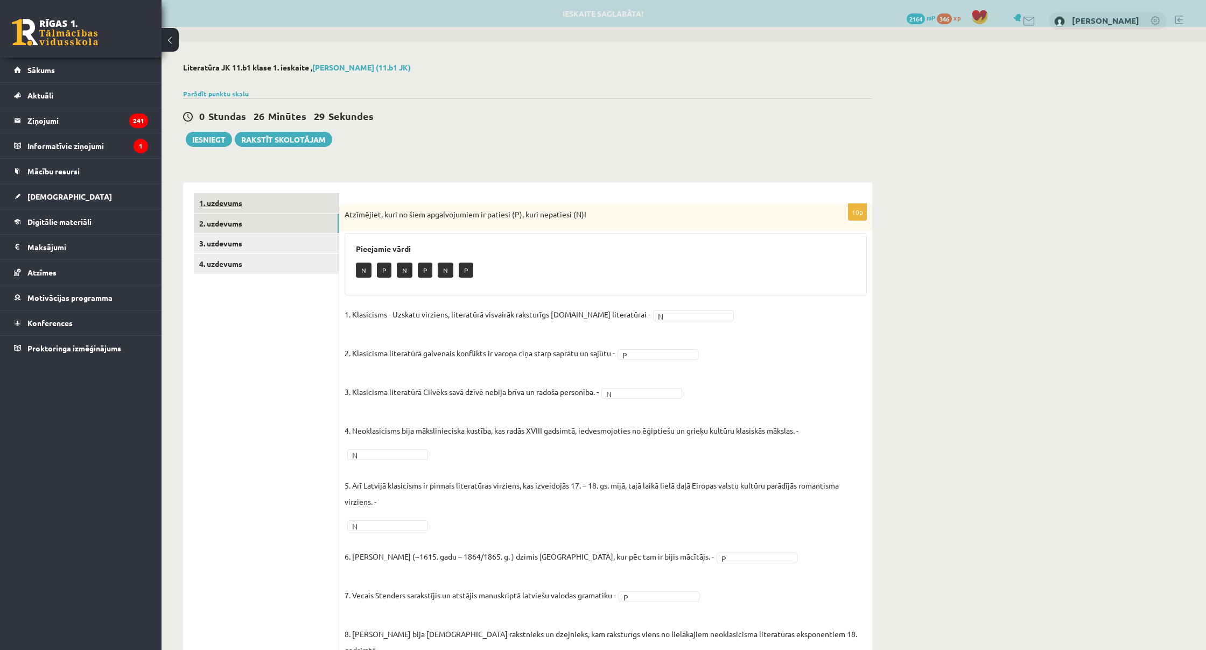
click at [302, 223] on link "2. uzdevums" at bounding box center [266, 224] width 145 height 20
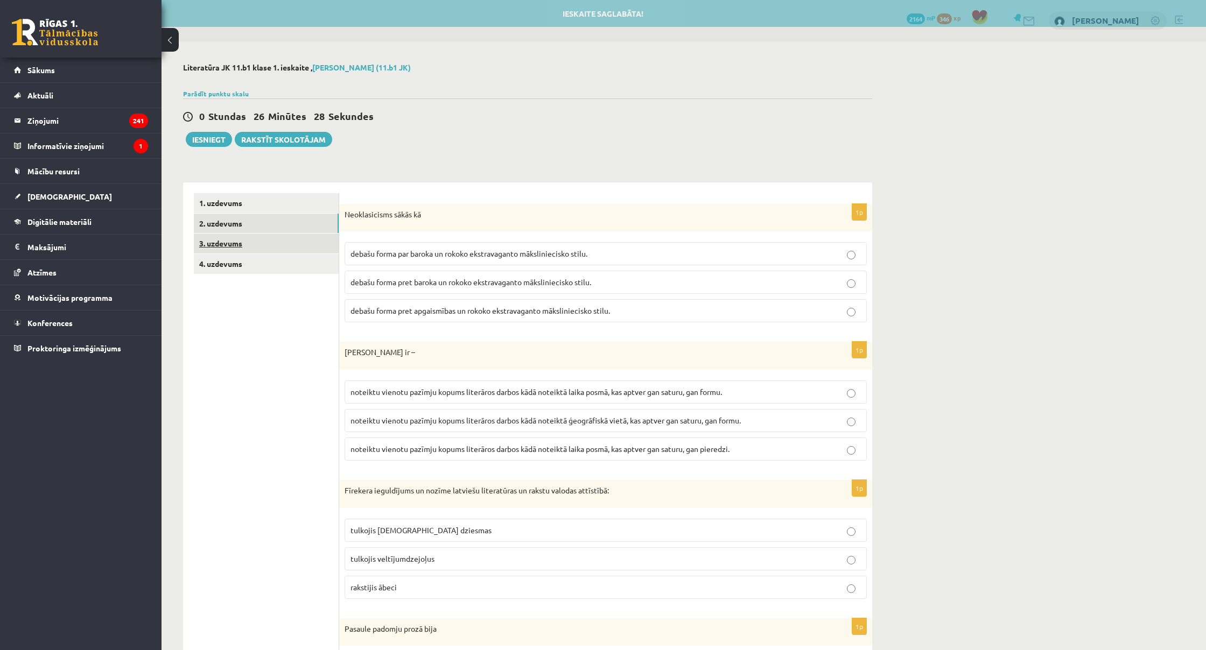
drag, startPoint x: 307, startPoint y: 201, endPoint x: 292, endPoint y: 242, distance: 43.6
click at [292, 242] on link "3. uzdevums" at bounding box center [266, 244] width 145 height 20
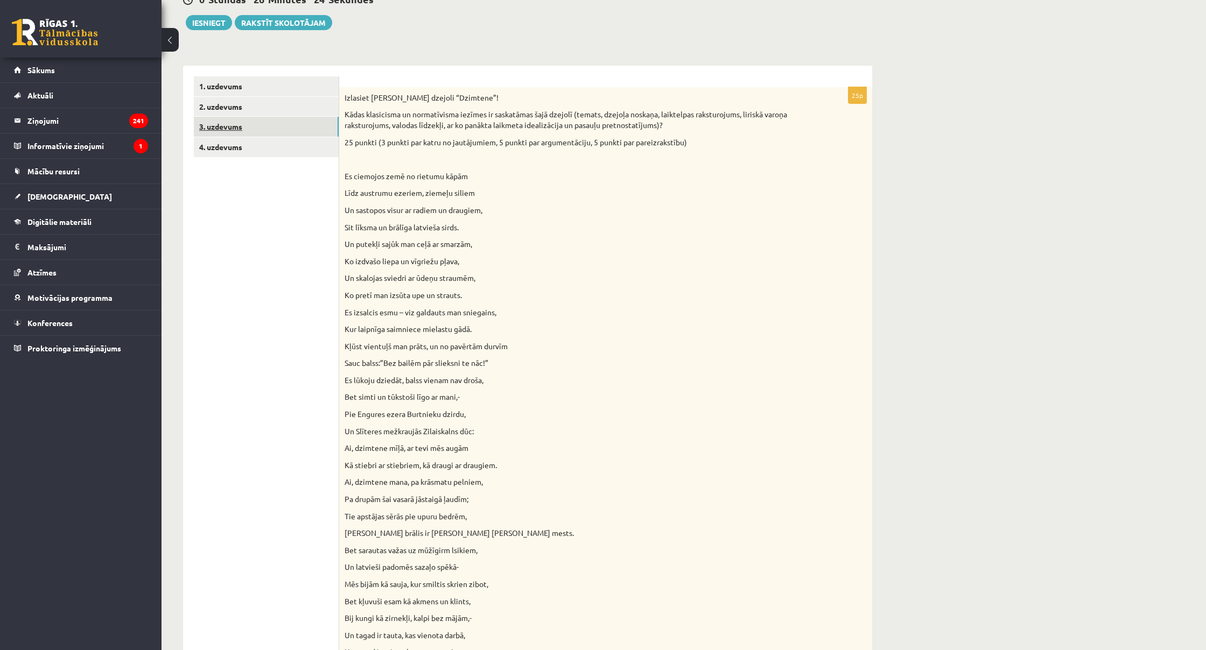
scroll to position [117, 0]
drag, startPoint x: 292, startPoint y: 242, endPoint x: 304, endPoint y: 144, distance: 98.7
click at [304, 144] on link "4. uzdevums" at bounding box center [266, 147] width 145 height 20
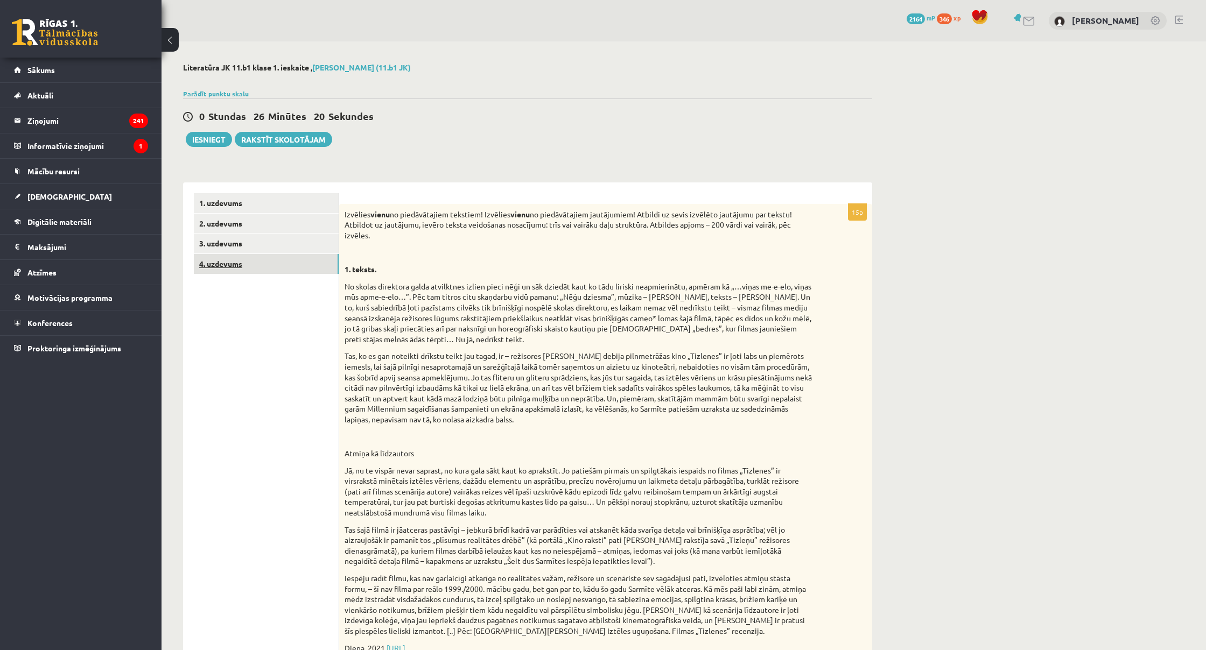
scroll to position [0, 0]
drag, startPoint x: 304, startPoint y: 144, endPoint x: 220, endPoint y: 141, distance: 84.0
click at [220, 141] on button "Iesniegt" at bounding box center [209, 139] width 46 height 15
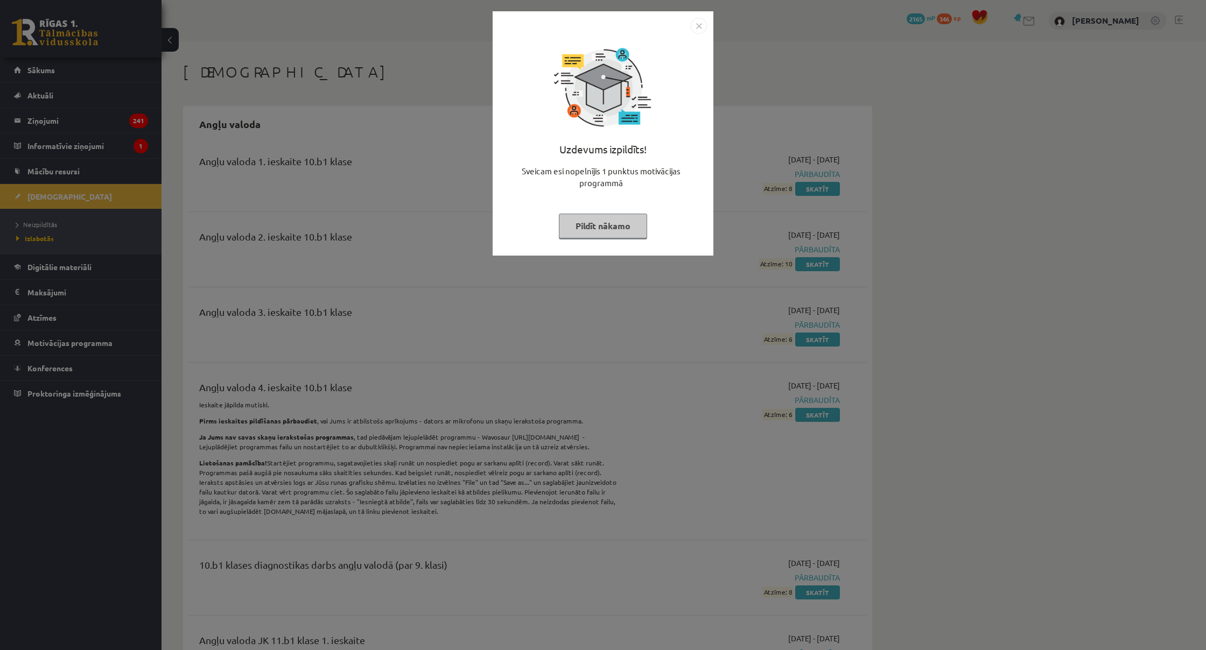
drag, startPoint x: 0, startPoint y: 0, endPoint x: 622, endPoint y: 222, distance: 660.2
click at [622, 222] on button "Pildīt nākamo" at bounding box center [603, 226] width 88 height 25
